Goal: Information Seeking & Learning: Learn about a topic

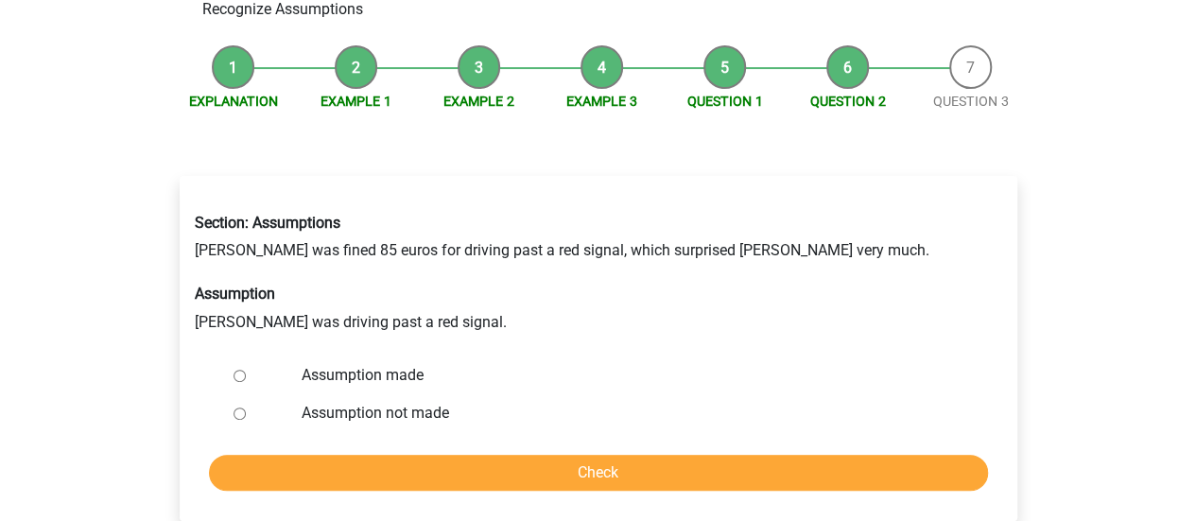
scroll to position [189, 0]
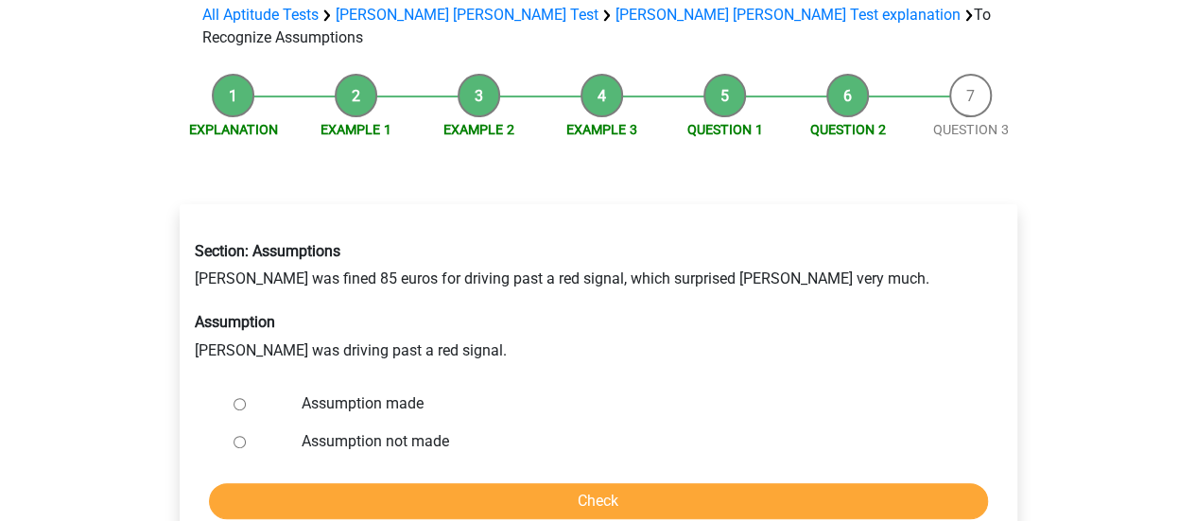
click at [355, 430] on label "Assumption not made" at bounding box center [628, 441] width 654 height 23
click at [246, 436] on input "Assumption not made" at bounding box center [239, 442] width 12 height 12
radio input "true"
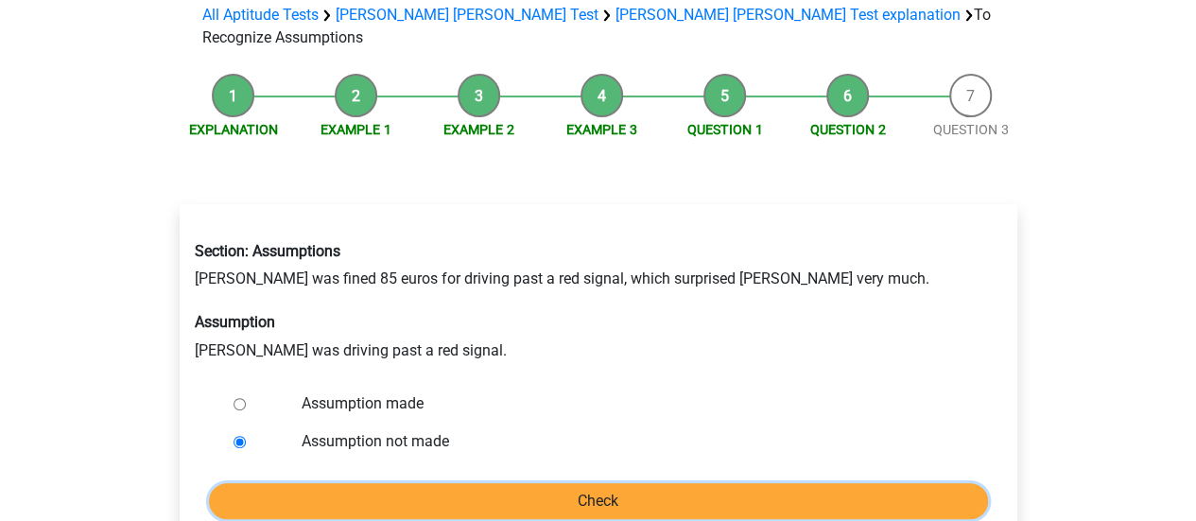
click at [412, 483] on input "Check" at bounding box center [598, 501] width 779 height 36
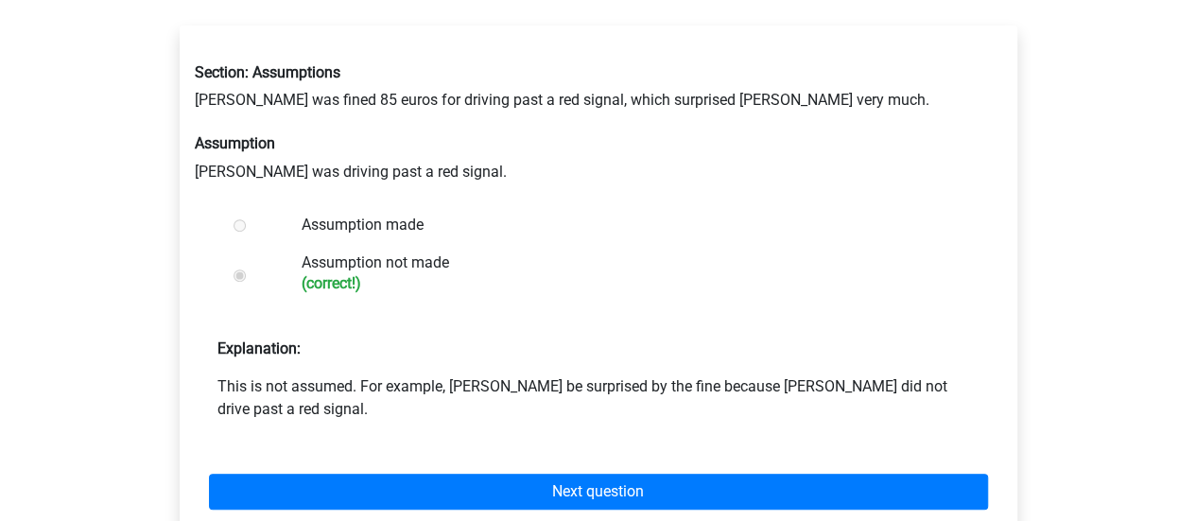
scroll to position [473, 0]
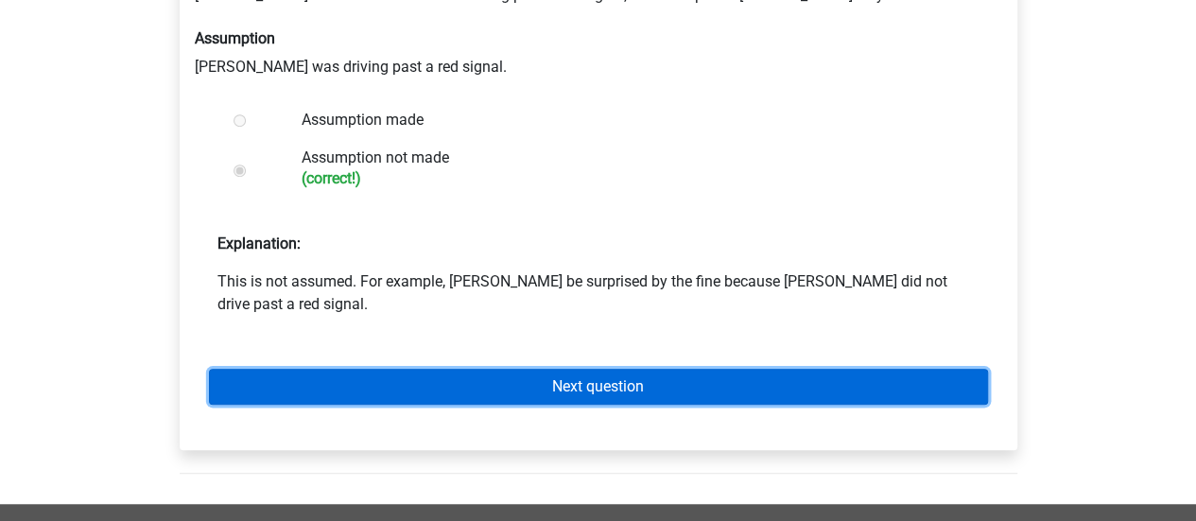
click at [541, 369] on link "Next question" at bounding box center [598, 387] width 779 height 36
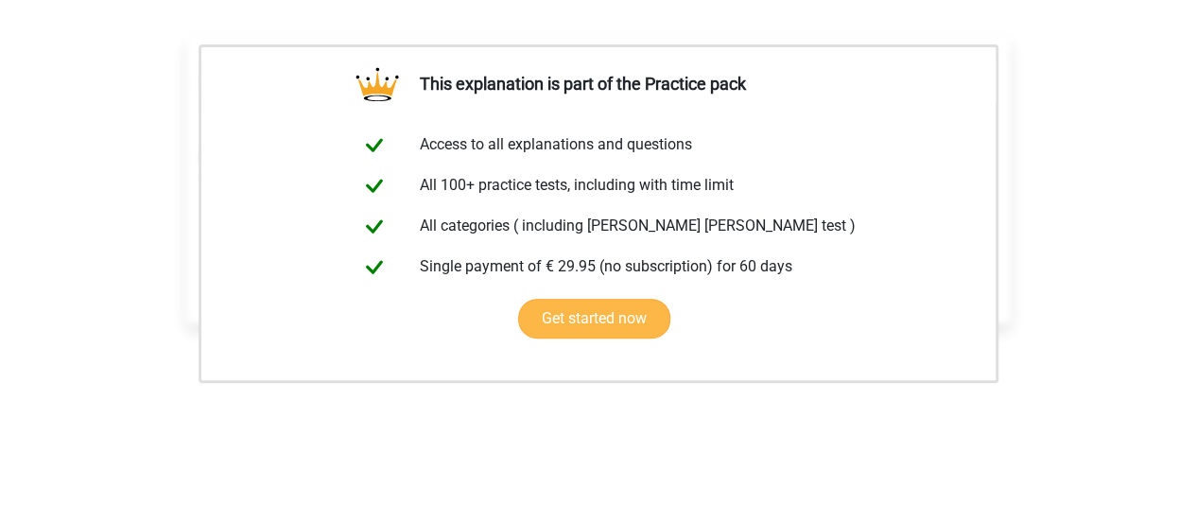
scroll to position [473, 0]
